Goal: Information Seeking & Learning: Compare options

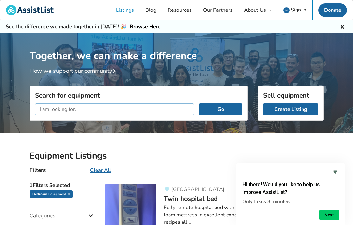
click at [127, 108] on input "text" at bounding box center [114, 109] width 159 height 12
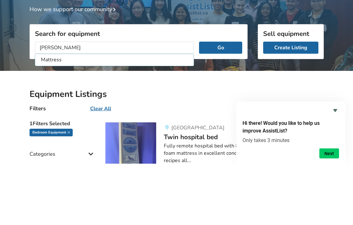
click at [52, 116] on li "Mattress" at bounding box center [114, 121] width 156 height 10
type input "Mattress"
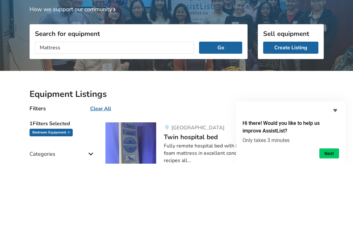
scroll to position [62, 0]
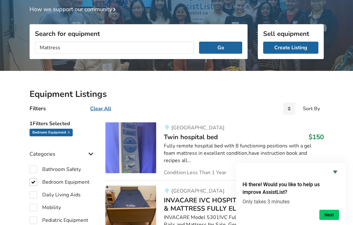
click at [218, 48] on button "Go" at bounding box center [220, 48] width 43 height 12
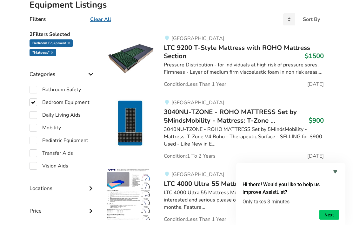
scroll to position [151, 0]
click at [336, 175] on icon "Hide survey" at bounding box center [335, 172] width 8 height 8
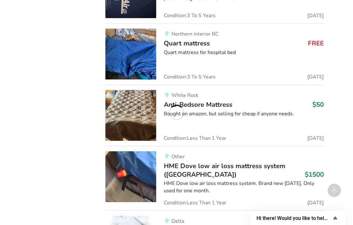
scroll to position [987, 0]
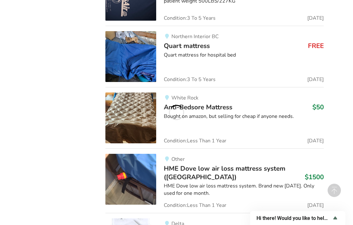
click at [224, 102] on span "Anti-Bedsore Mattress" at bounding box center [198, 106] width 68 height 9
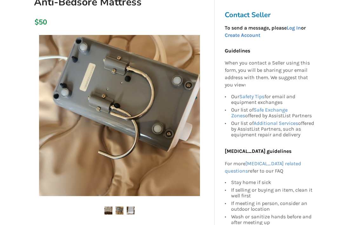
scroll to position [81, 0]
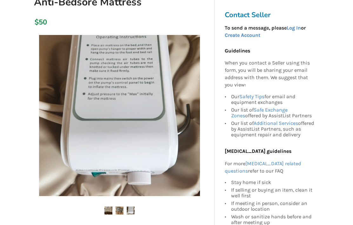
click at [118, 209] on img at bounding box center [119, 210] width 8 height 8
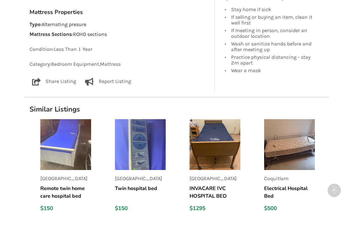
scroll to position [345, 0]
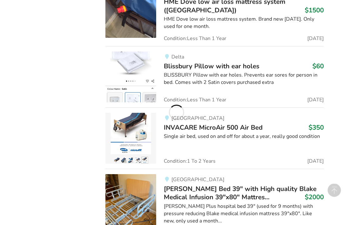
scroll to position [1153, 0]
click at [248, 122] on span "INVACARE MicroAir 500 Air Bed" at bounding box center [213, 126] width 99 height 9
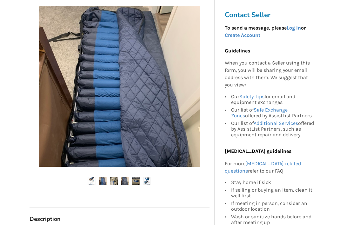
scroll to position [114, 0]
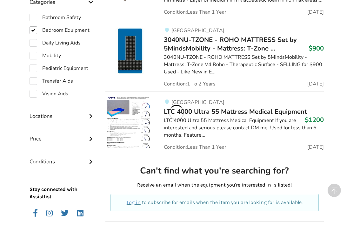
scroll to position [222, 0]
click at [278, 43] on span "3040NU-TZONE - ROHO MATTRESS Set by 5MindsMobility - Mattress: T-Zone ..." at bounding box center [230, 44] width 133 height 17
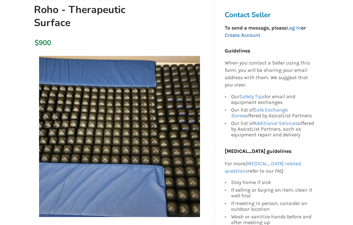
scroll to position [125, 0]
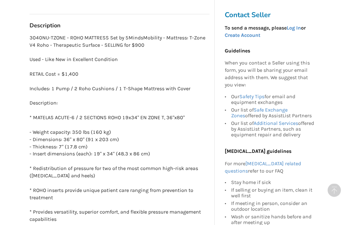
scroll to position [369, 0]
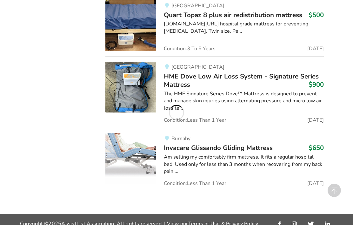
scroll to position [658, 0]
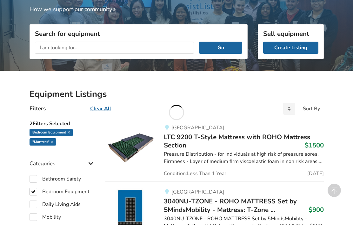
scroll to position [697, 0]
